Goal: Find specific page/section: Find specific page/section

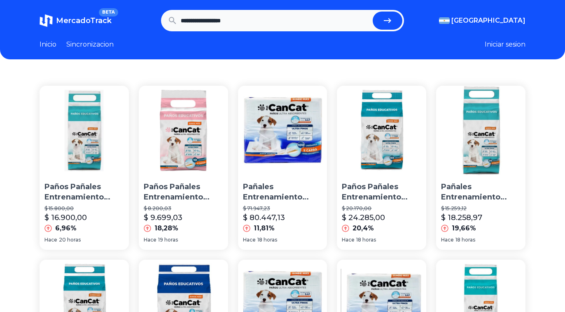
scroll to position [0, 4]
click at [290, 14] on input "**********" at bounding box center [275, 21] width 189 height 18
click at [86, 43] on link "Sincronizacion" at bounding box center [89, 45] width 47 height 10
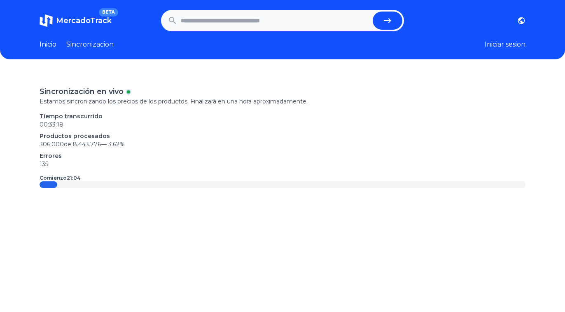
click at [31, 46] on header "MercadoTrack BETA [GEOGRAPHIC_DATA] [GEOGRAPHIC_DATA] [GEOGRAPHIC_DATA] [GEOGRA…" at bounding box center [282, 29] width 565 height 59
click at [40, 45] on link "Inicio" at bounding box center [48, 45] width 17 height 10
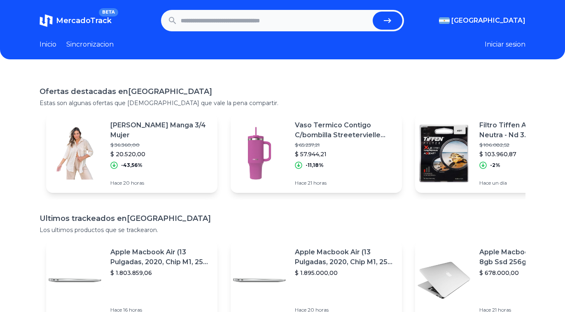
click at [496, 44] on button "Iniciar sesion" at bounding box center [505, 45] width 41 height 10
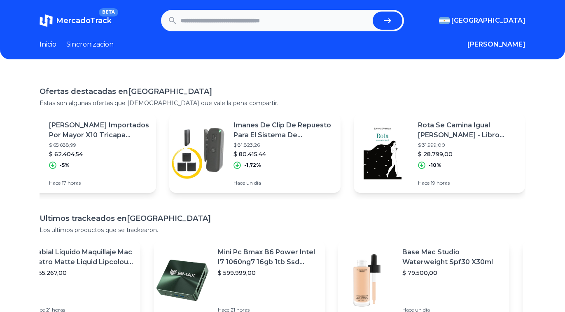
click at [237, 1] on header "MercadoTrack BETA Argentina Argentina Uruguay Mexico Chile Peru Venezuela Colom…" at bounding box center [282, 29] width 565 height 59
